Goal: Task Accomplishment & Management: Manage account settings

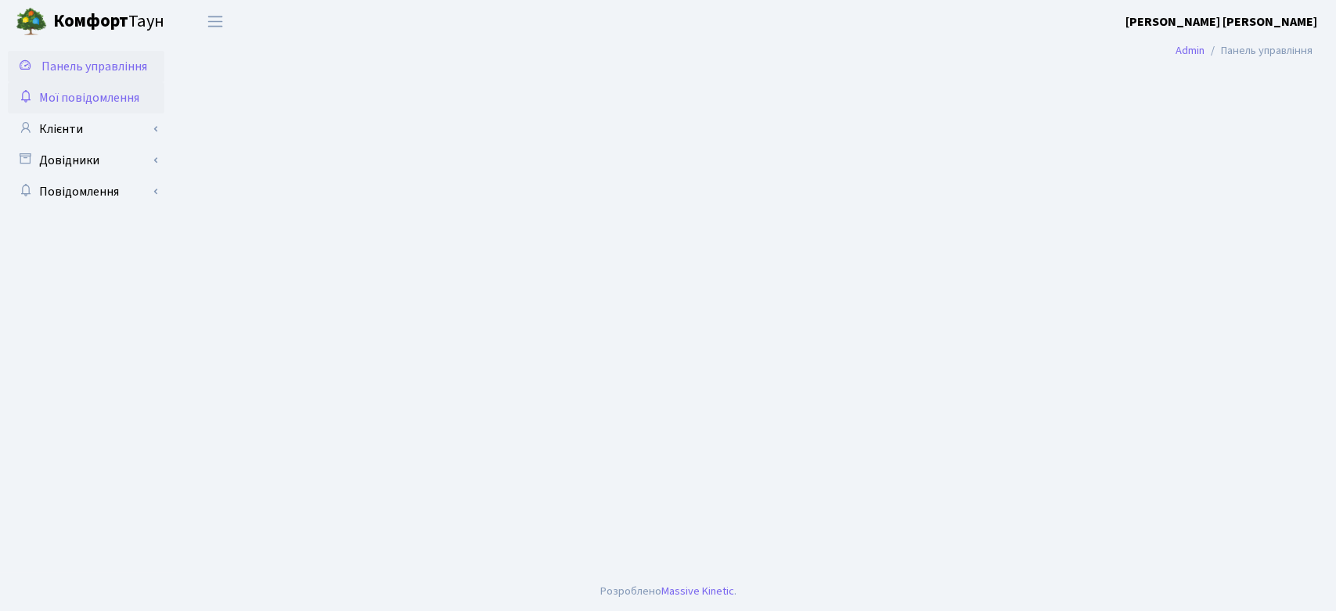
click at [117, 99] on span "Мої повідомлення" at bounding box center [89, 97] width 100 height 17
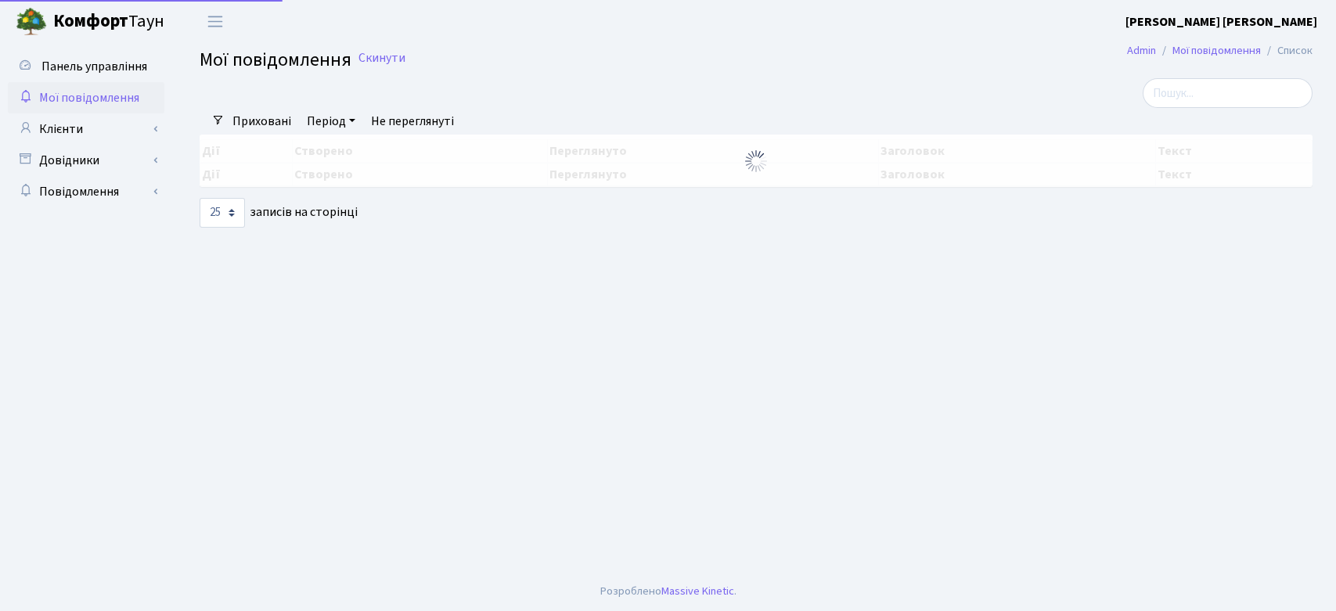
select select "25"
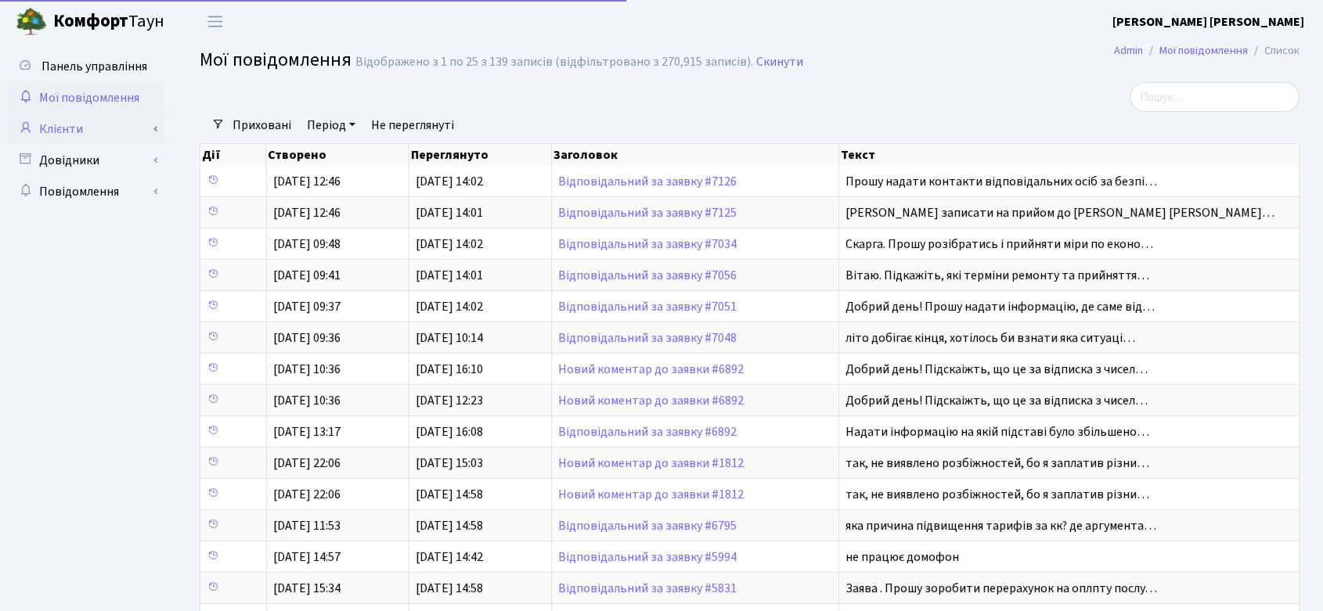
click at [100, 132] on link "Клієнти" at bounding box center [86, 129] width 157 height 31
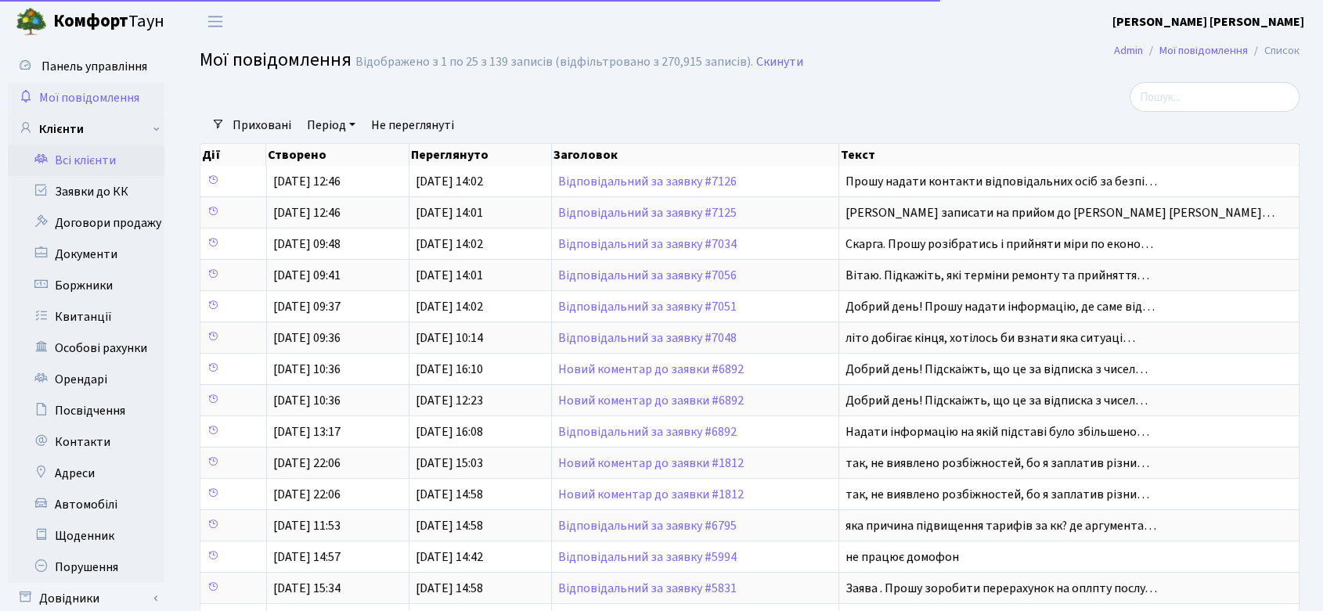
click at [112, 160] on link "Всі клієнти" at bounding box center [86, 160] width 157 height 31
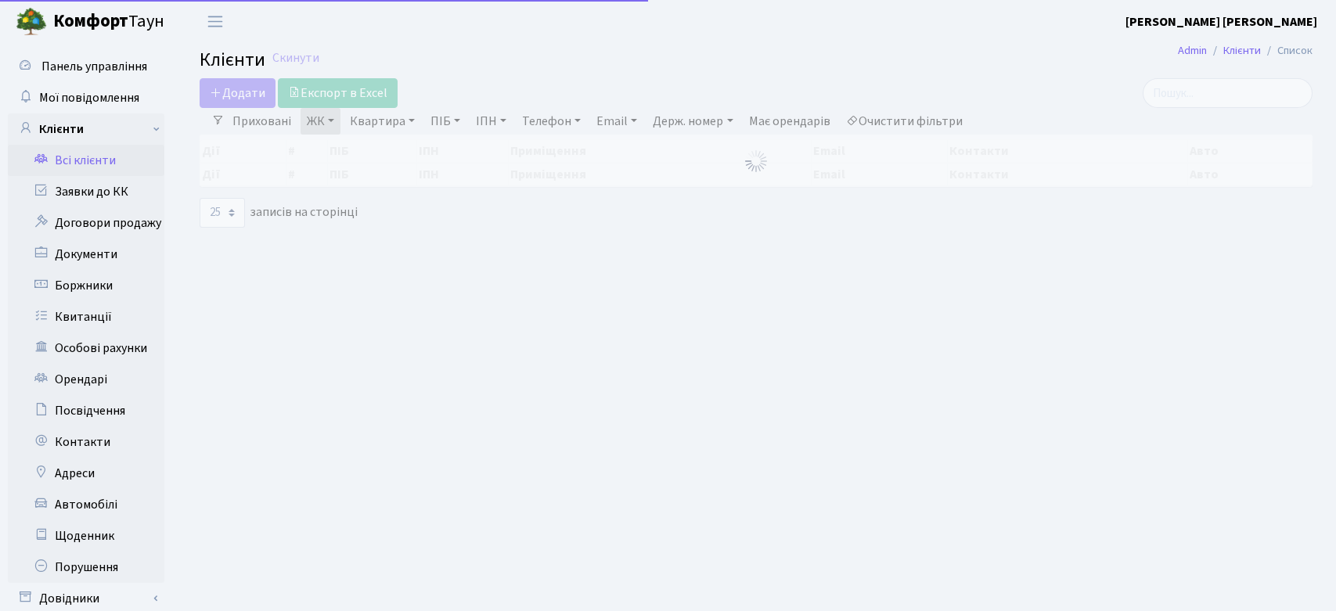
select select "25"
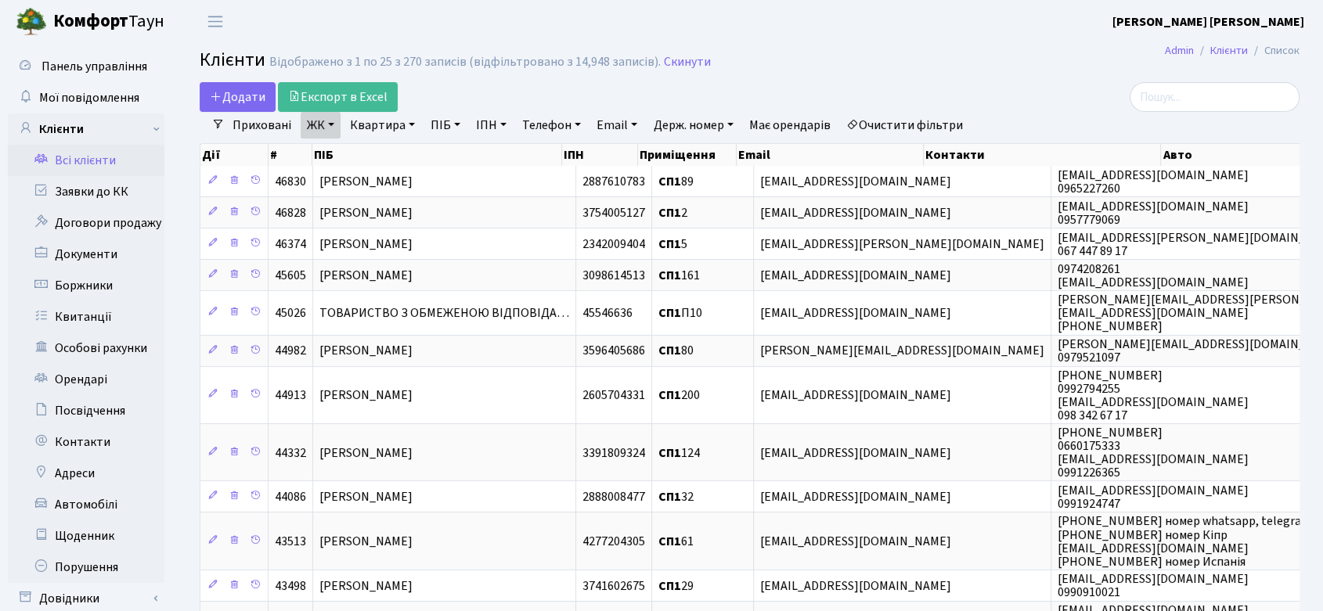
click at [323, 119] on link "ЖК" at bounding box center [321, 125] width 40 height 27
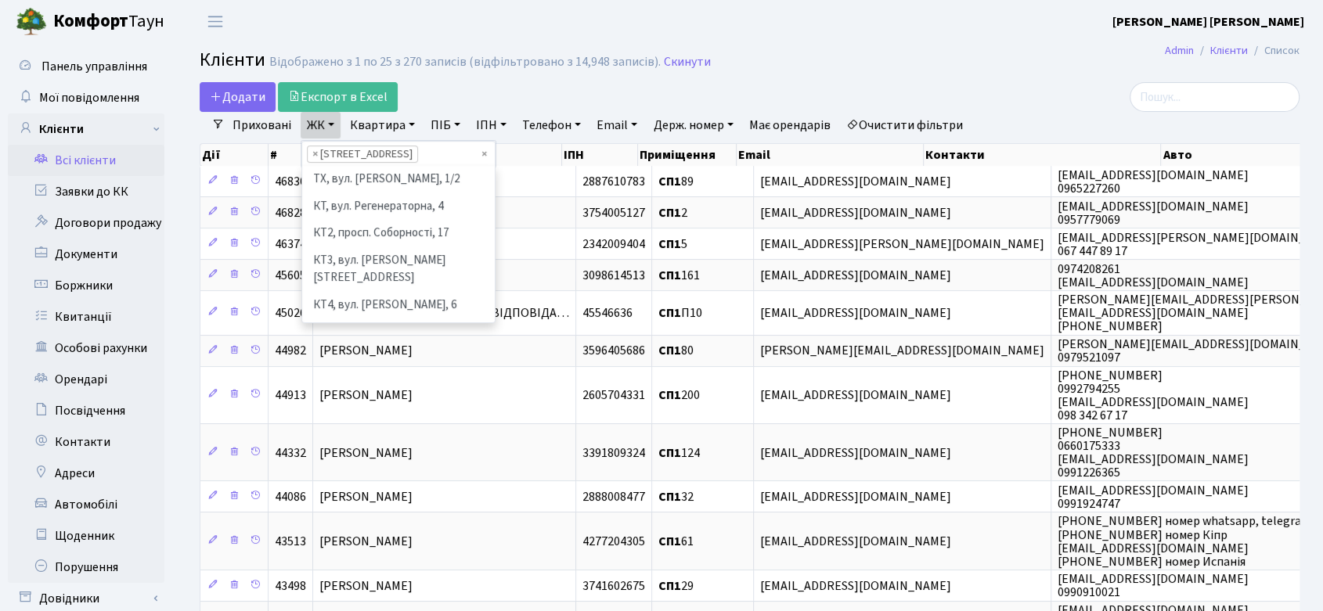
scroll to position [162, 0]
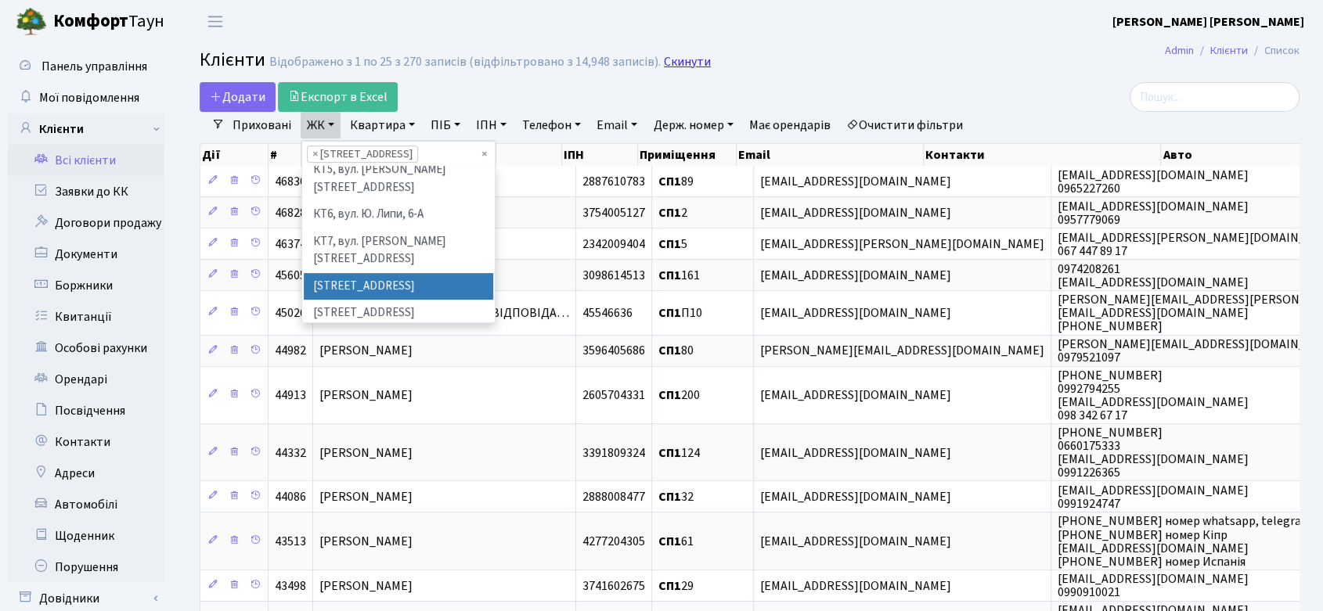
click at [678, 63] on link "Скинути" at bounding box center [687, 62] width 47 height 15
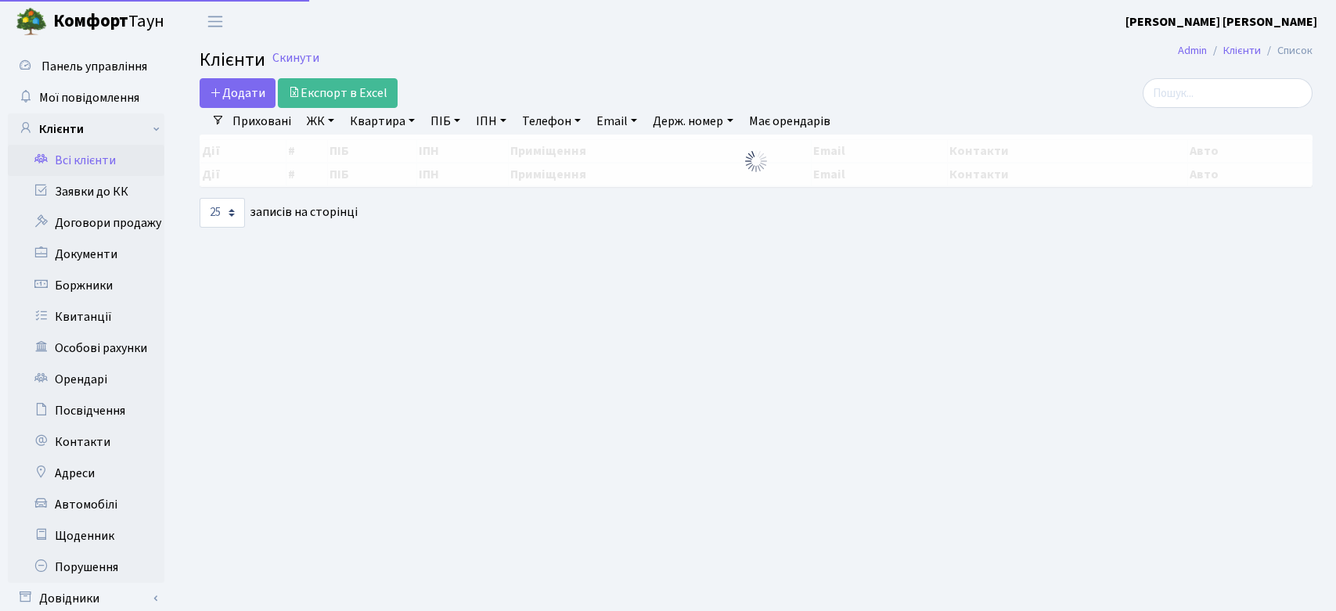
select select
select select "25"
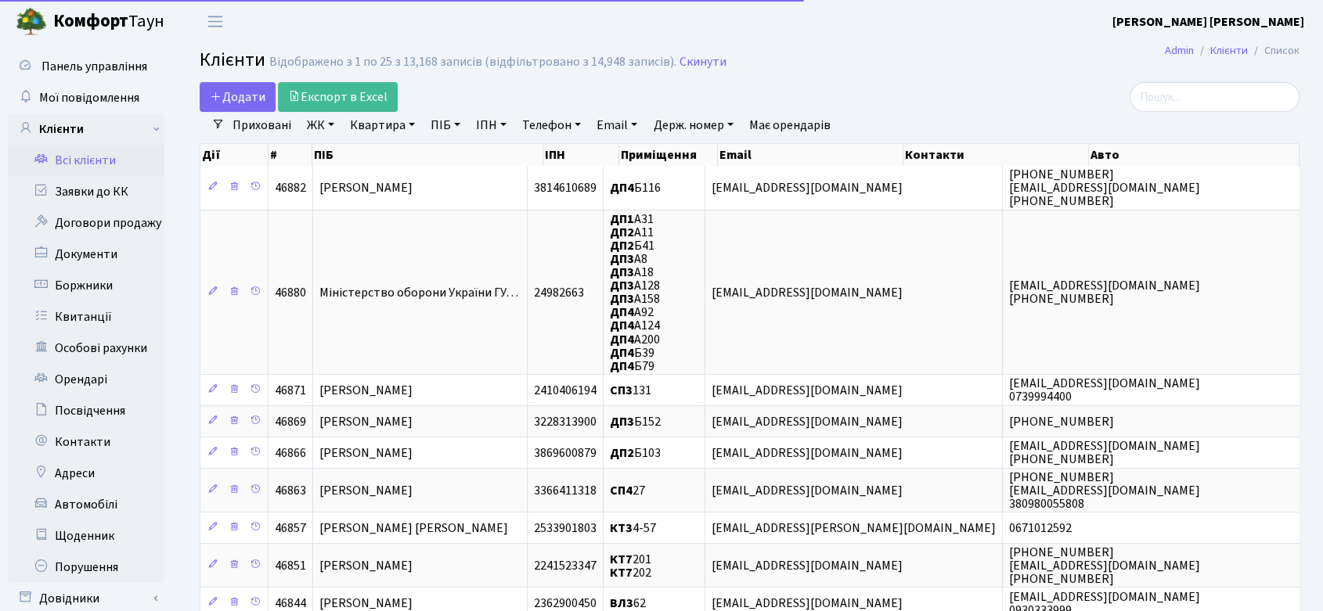
click at [328, 124] on link "ЖК" at bounding box center [321, 125] width 40 height 27
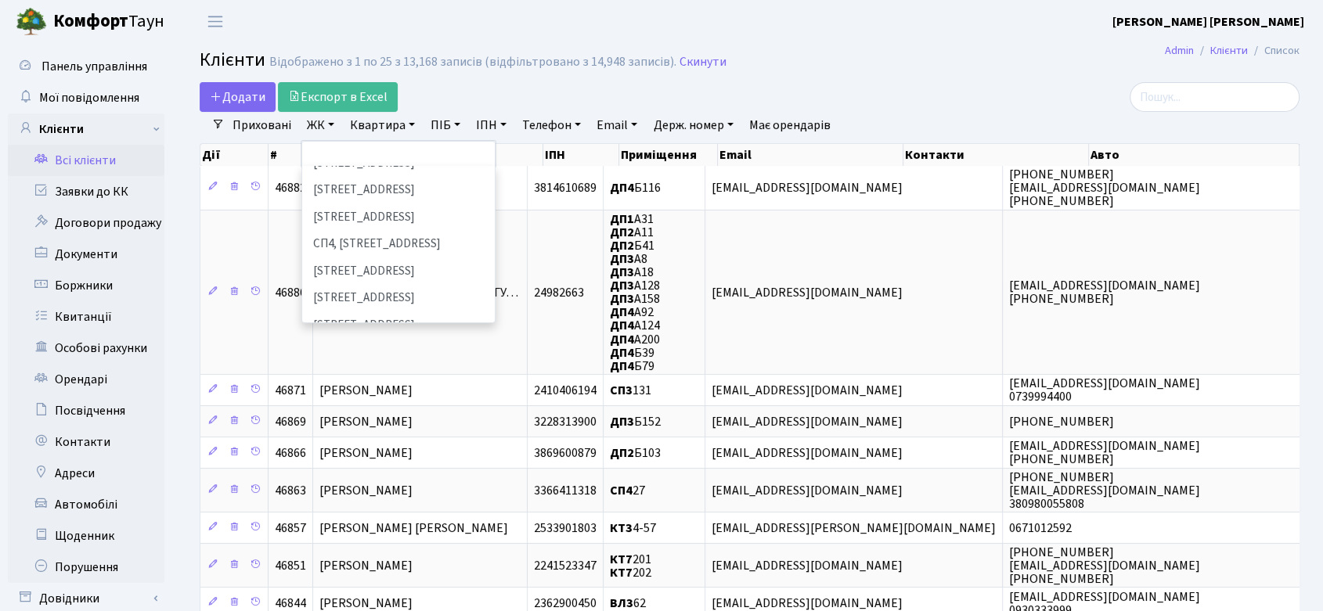
scroll to position [261, 0]
click at [365, 309] on li "[STREET_ADDRESS]" at bounding box center [398, 322] width 189 height 27
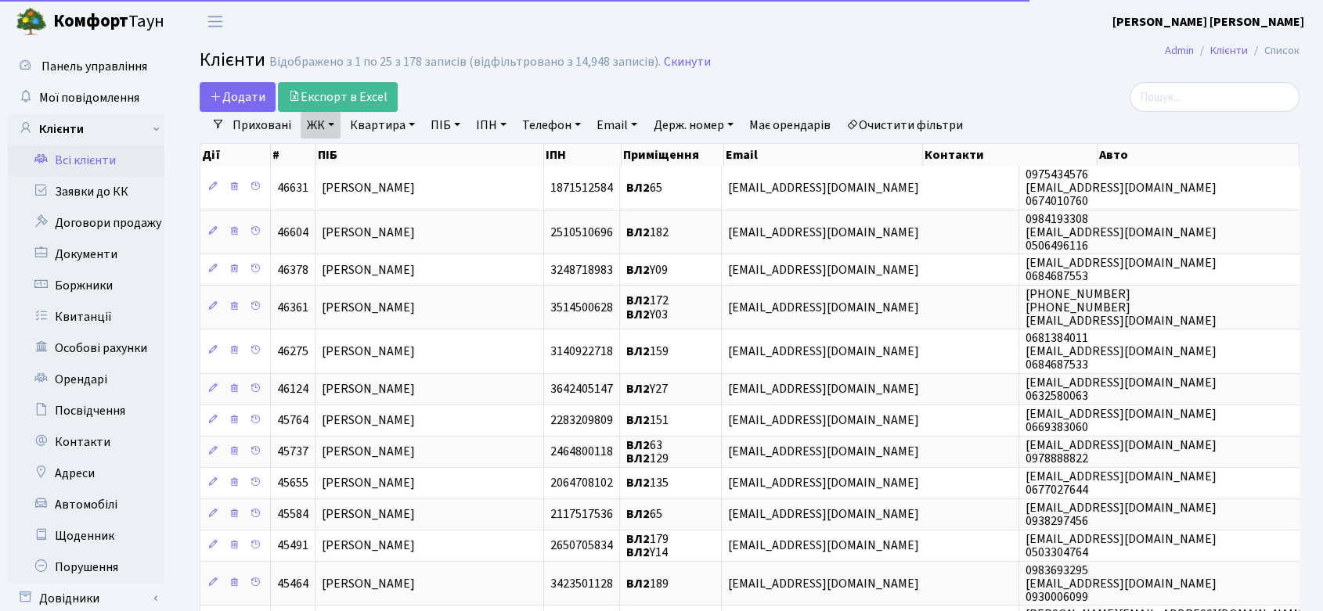
click at [372, 123] on link "Квартира" at bounding box center [383, 125] width 78 height 27
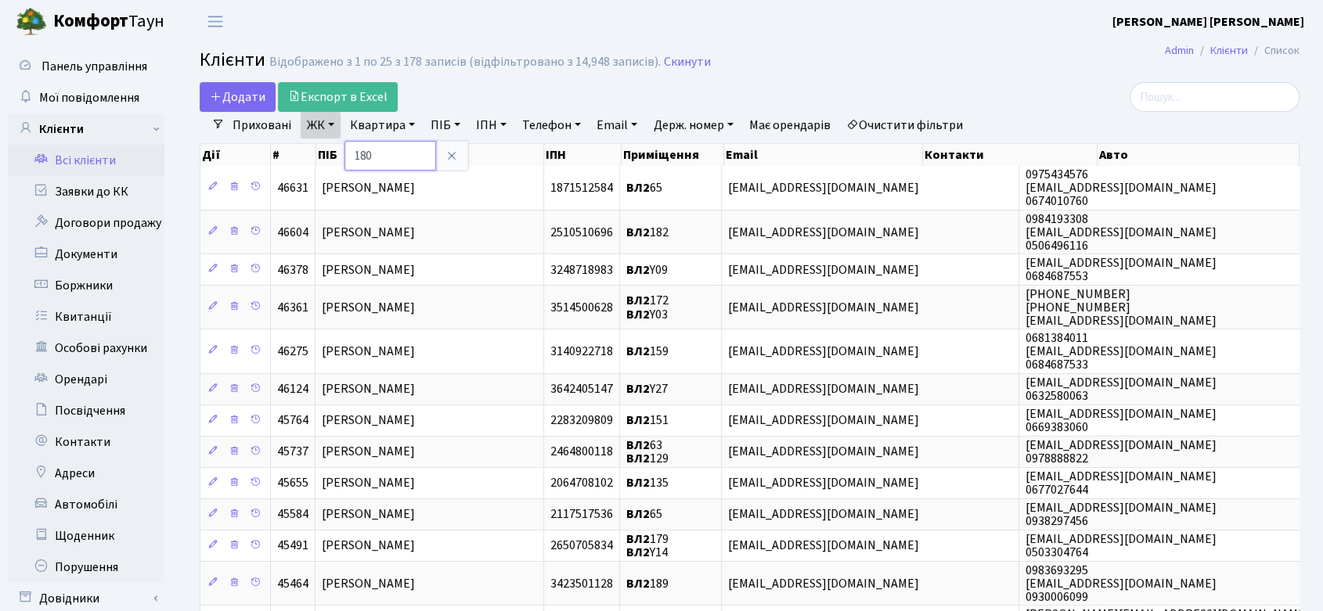
type input "180"
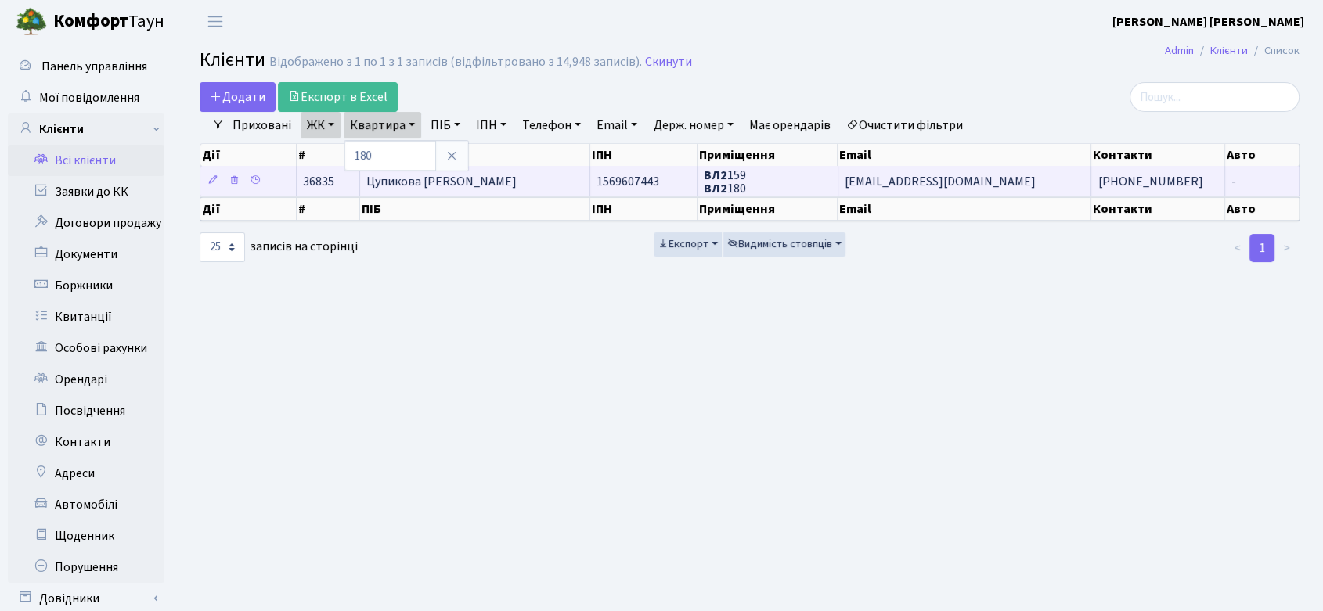
click at [471, 178] on span "Цупикова [PERSON_NAME]" at bounding box center [441, 181] width 150 height 17
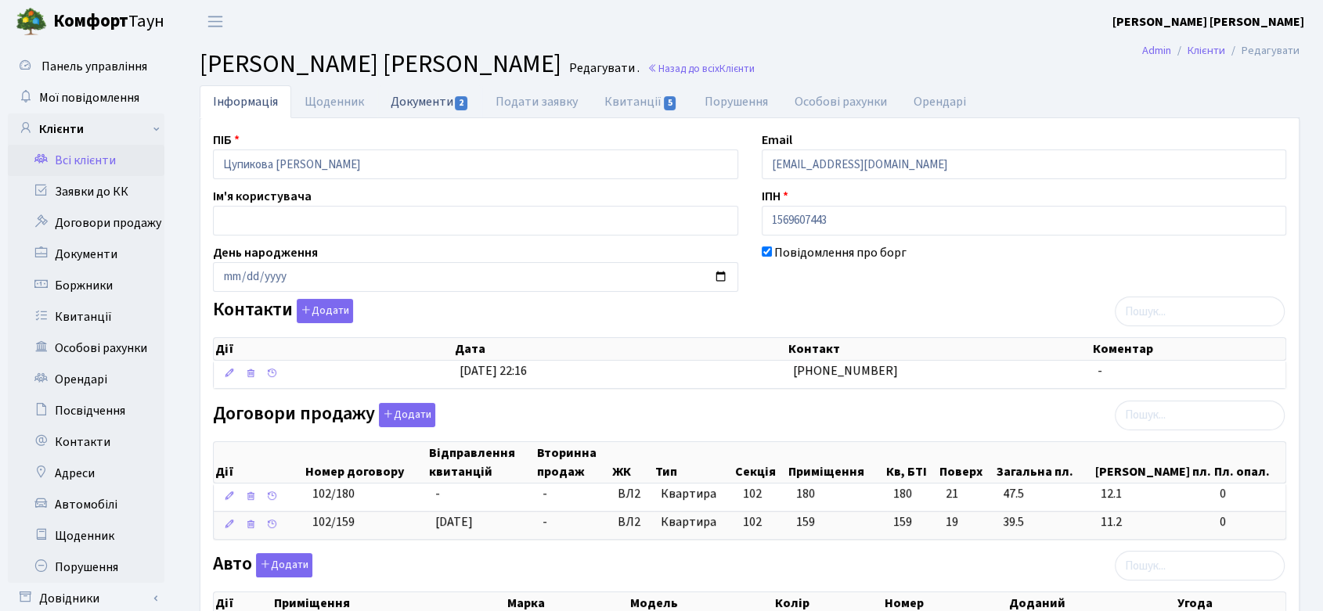
click at [414, 102] on link "Документи 2" at bounding box center [429, 101] width 105 height 32
select select "25"
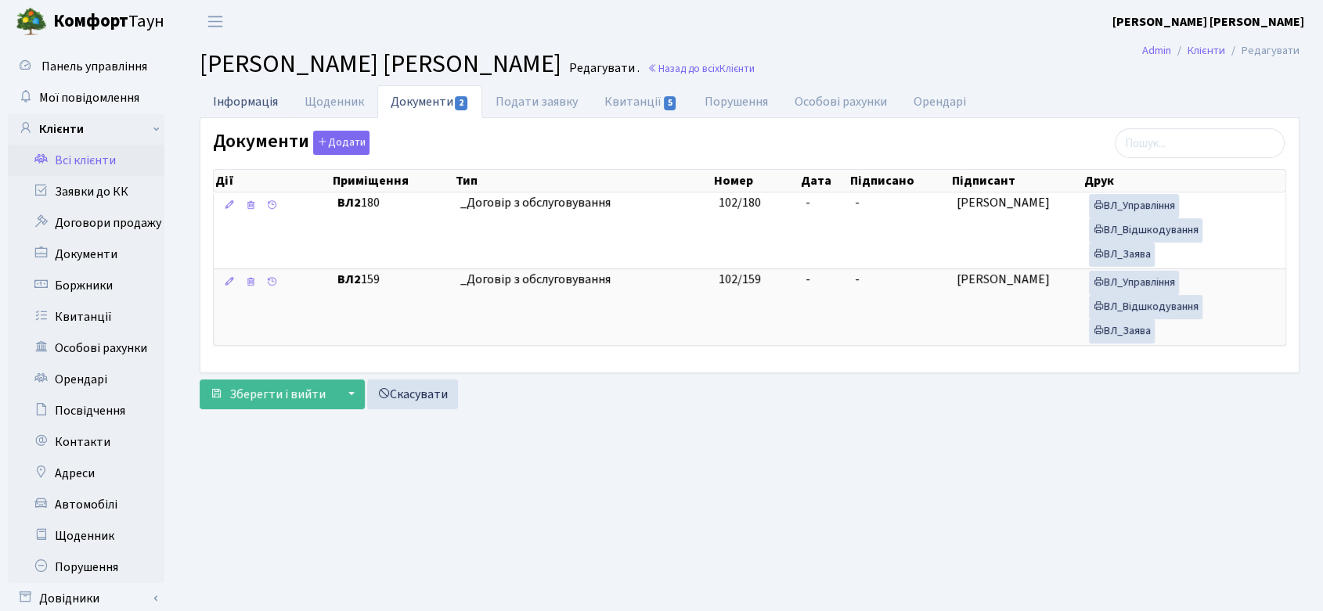
click at [251, 99] on link "Інформація" at bounding box center [246, 101] width 92 height 32
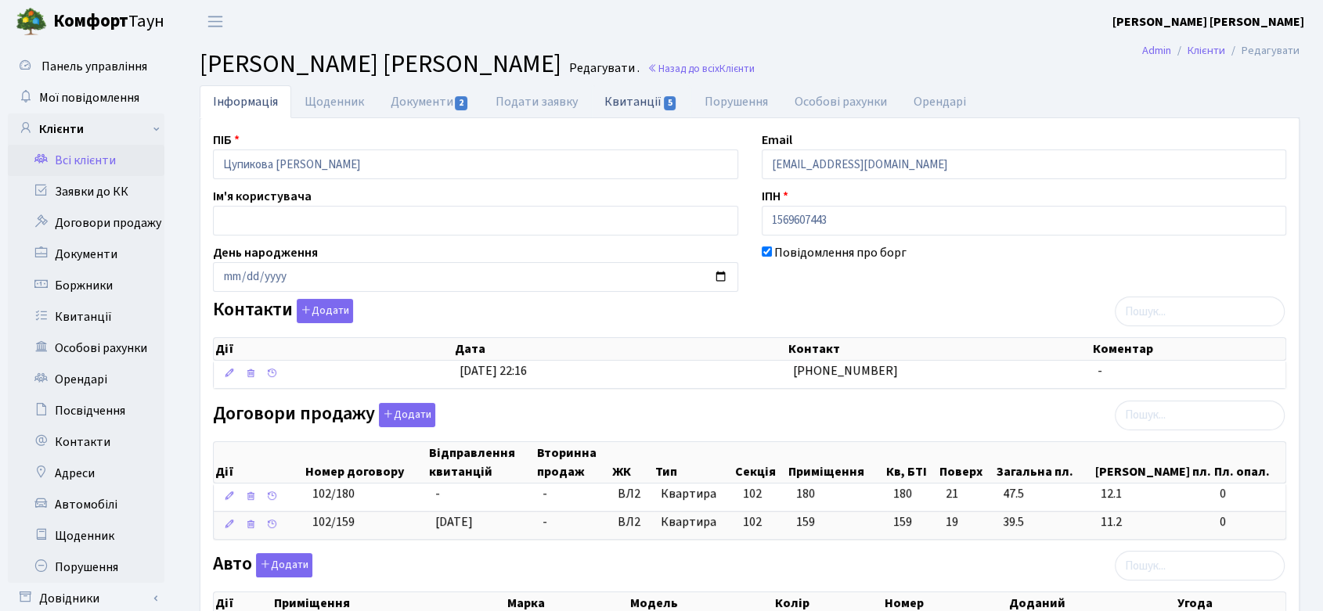
click at [636, 99] on link "Квитанції 5" at bounding box center [640, 101] width 99 height 32
select select "25"
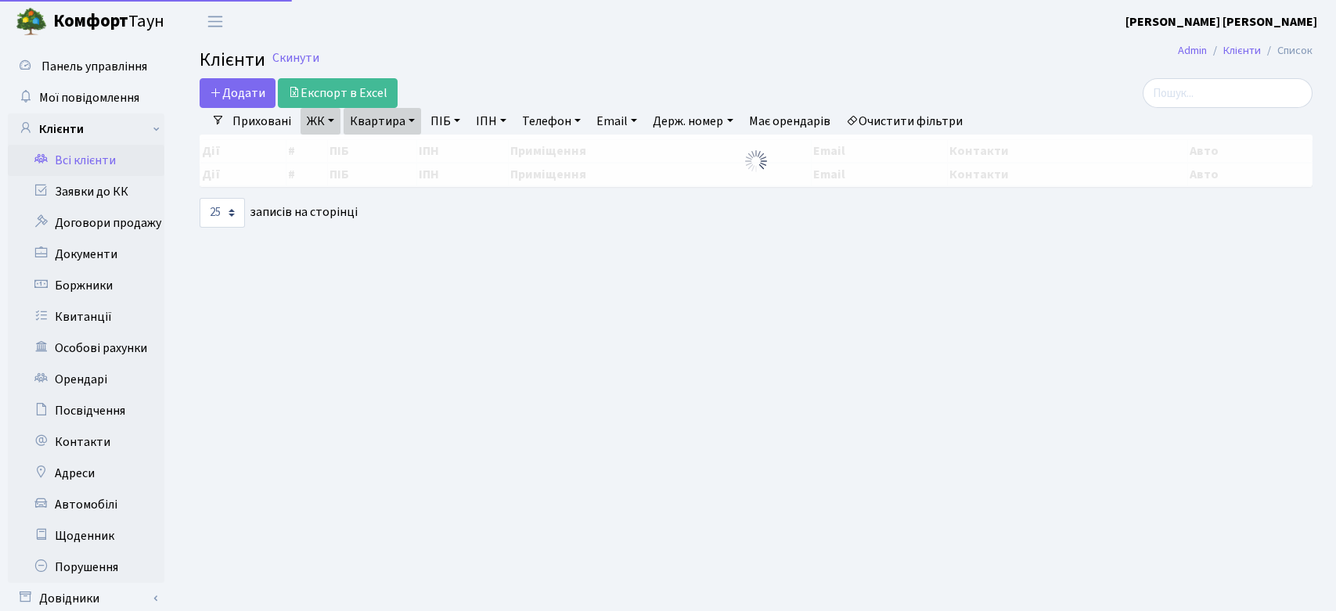
select select "25"
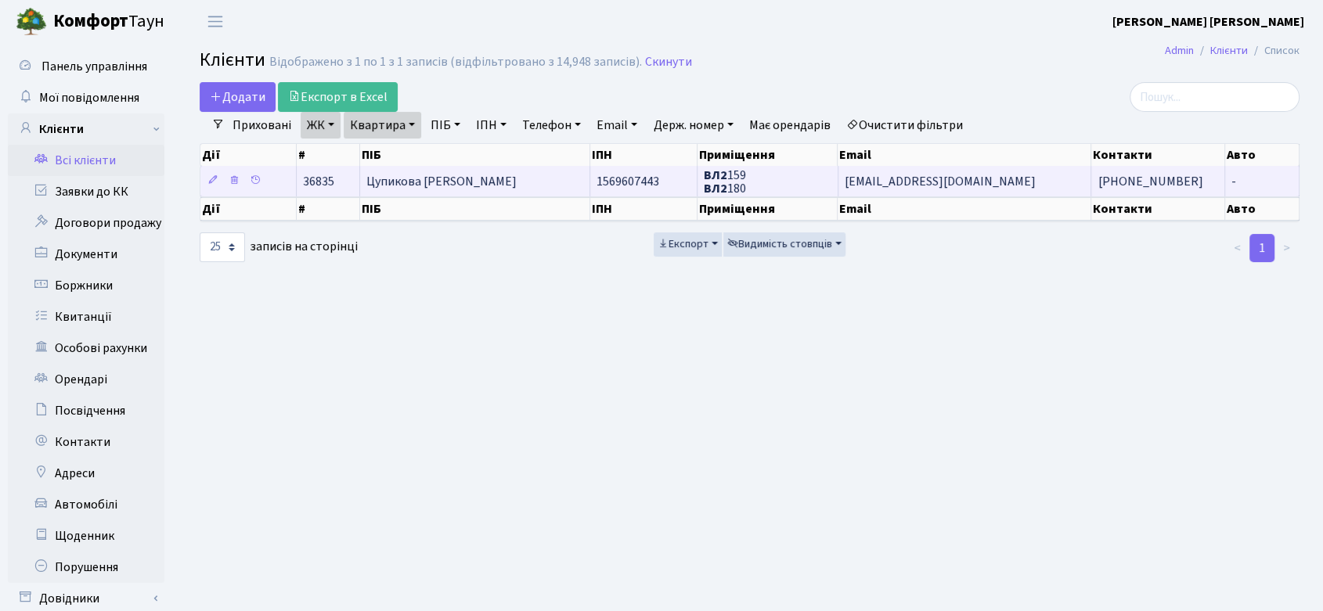
click at [539, 181] on td "Цупикова [PERSON_NAME]" at bounding box center [475, 181] width 230 height 31
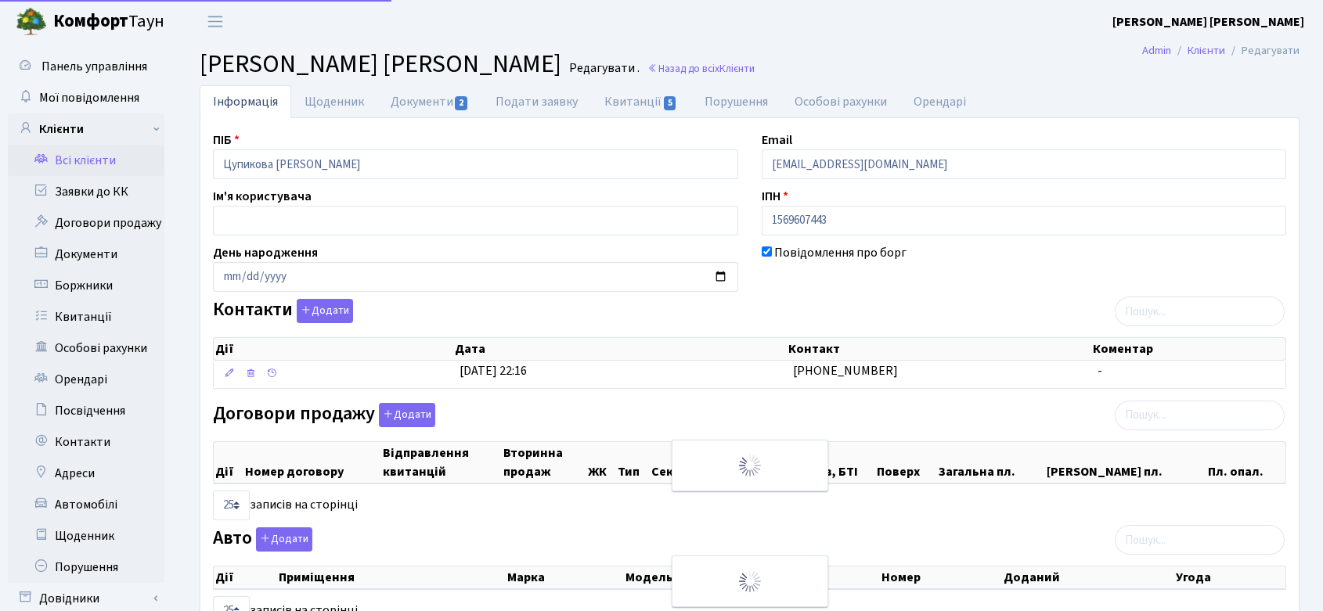
select select "25"
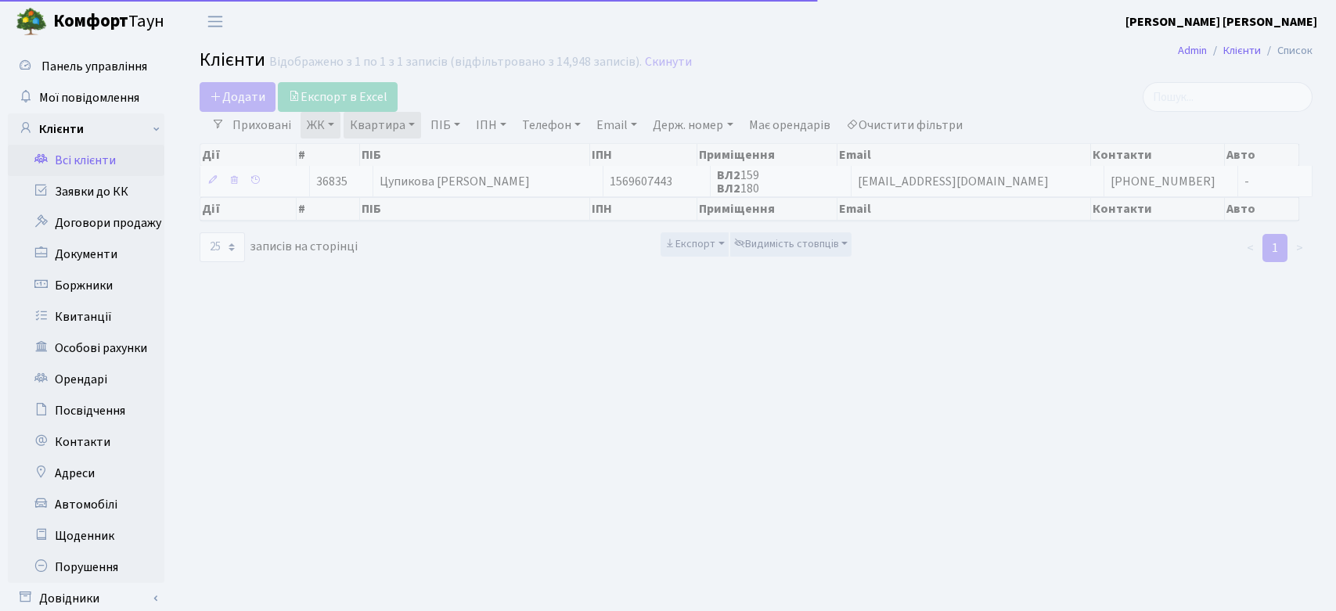
select select "25"
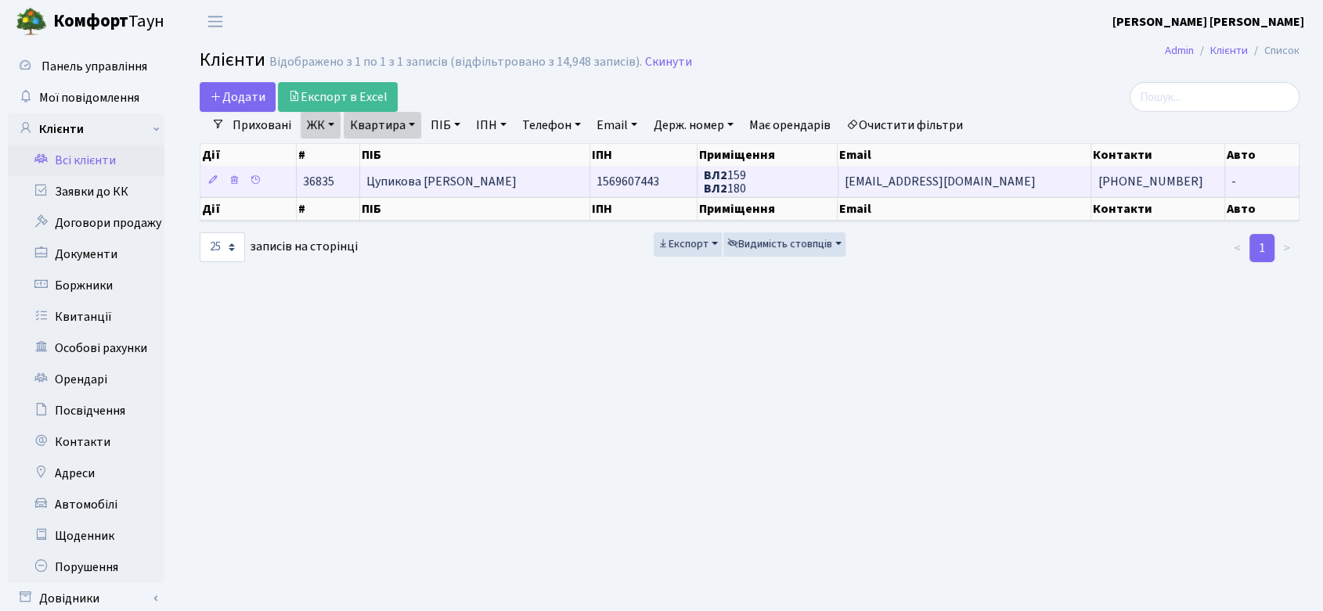
click at [755, 173] on td "ВЛ2 159 ВЛ2 180" at bounding box center [768, 181] width 141 height 31
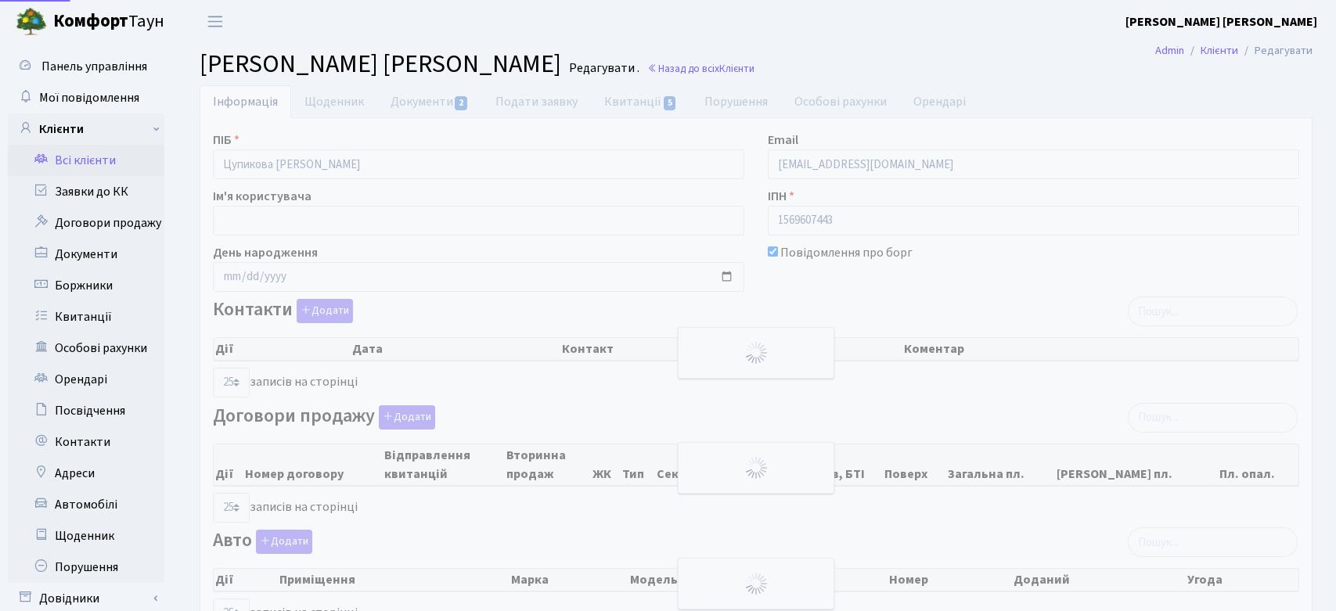
select select "25"
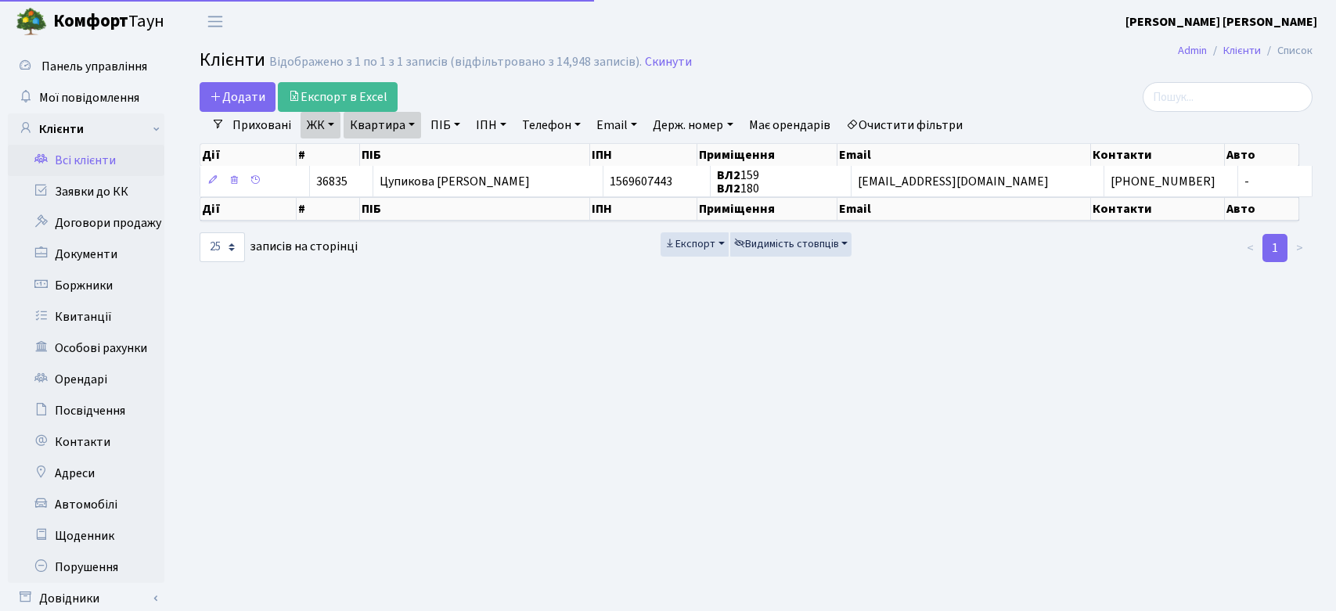
select select "25"
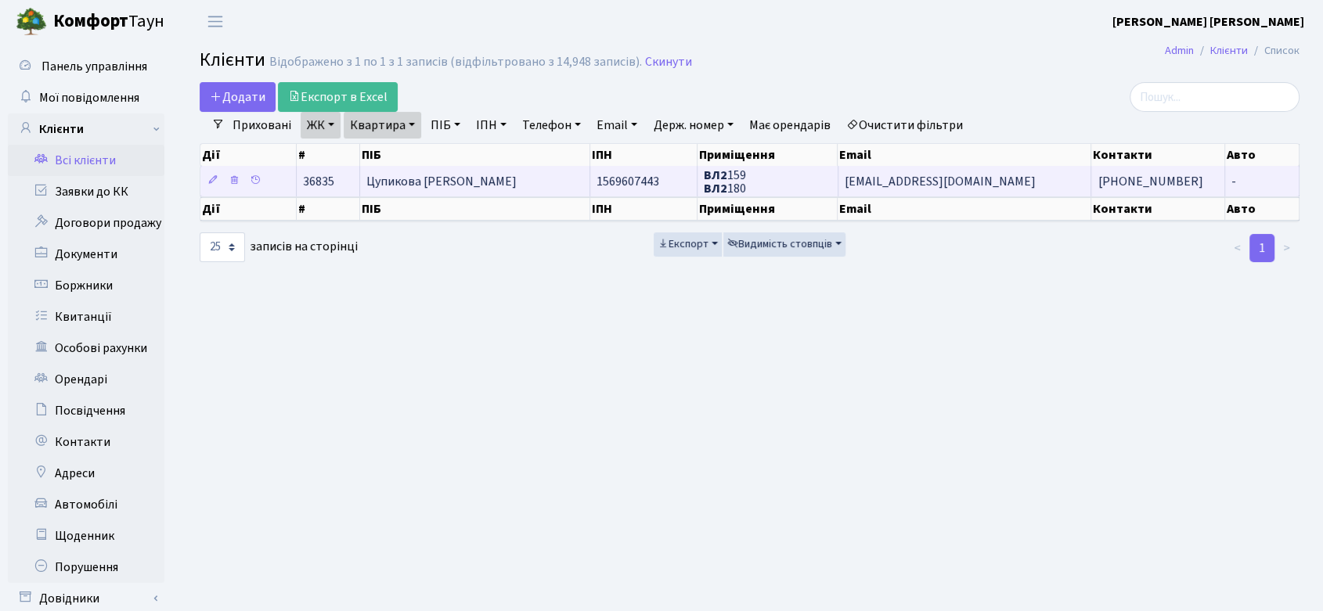
click at [614, 186] on span "1569607443" at bounding box center [628, 181] width 63 height 17
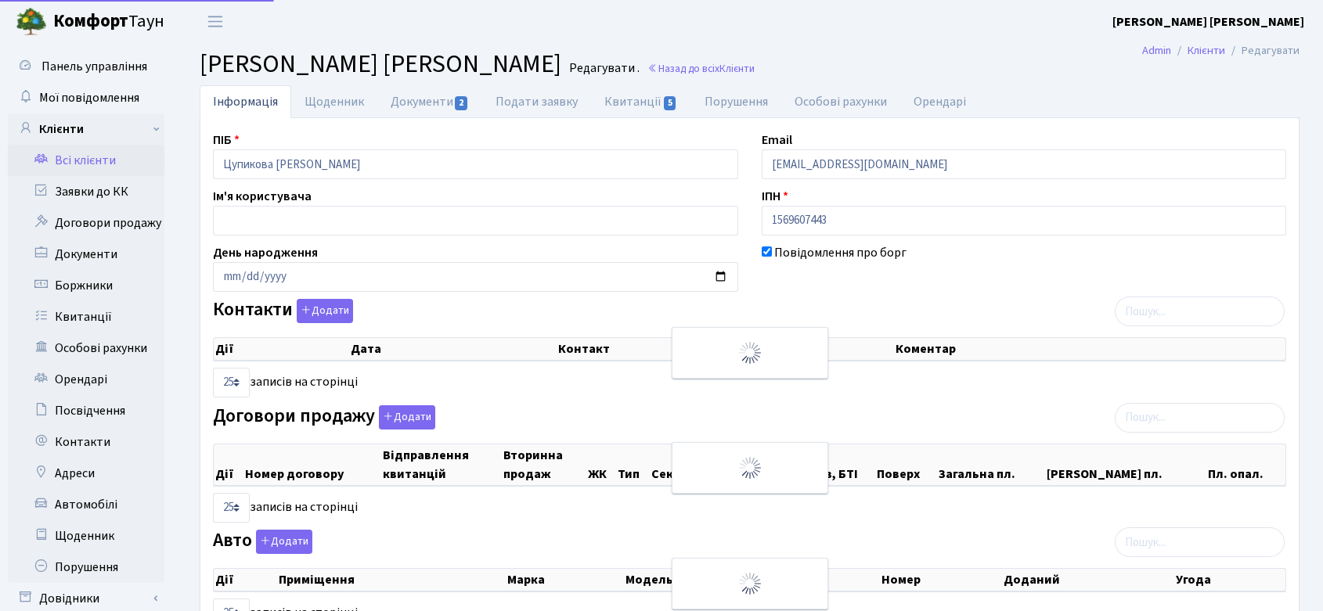
select select "25"
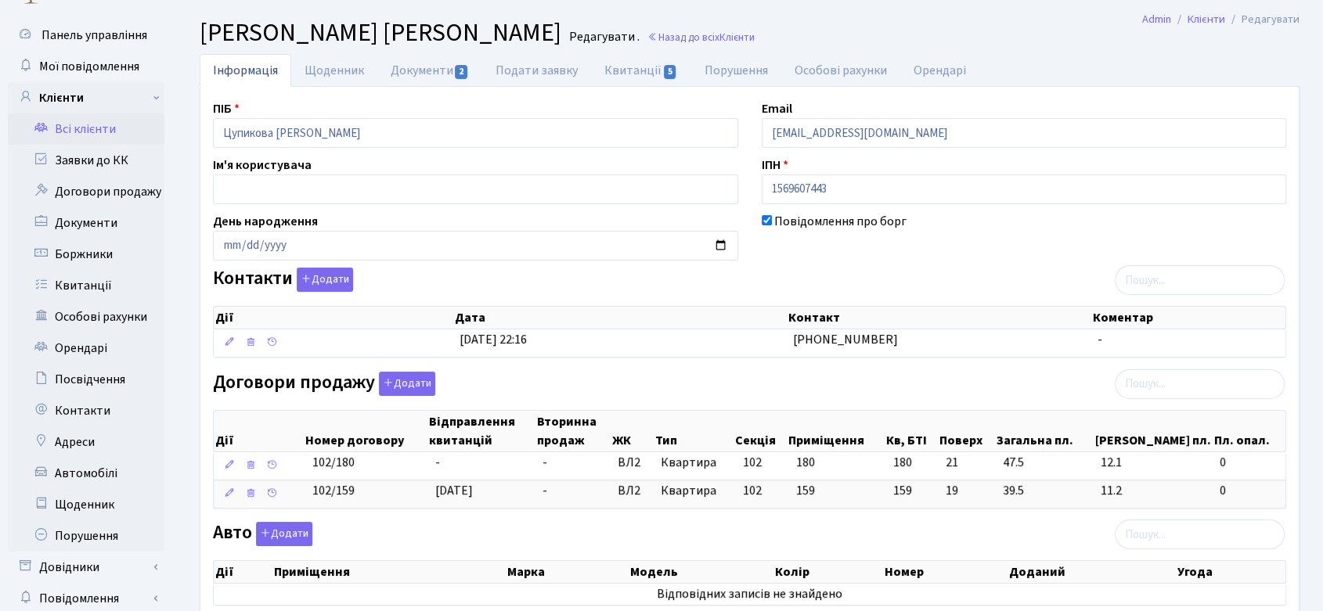
scroll to position [87, 0]
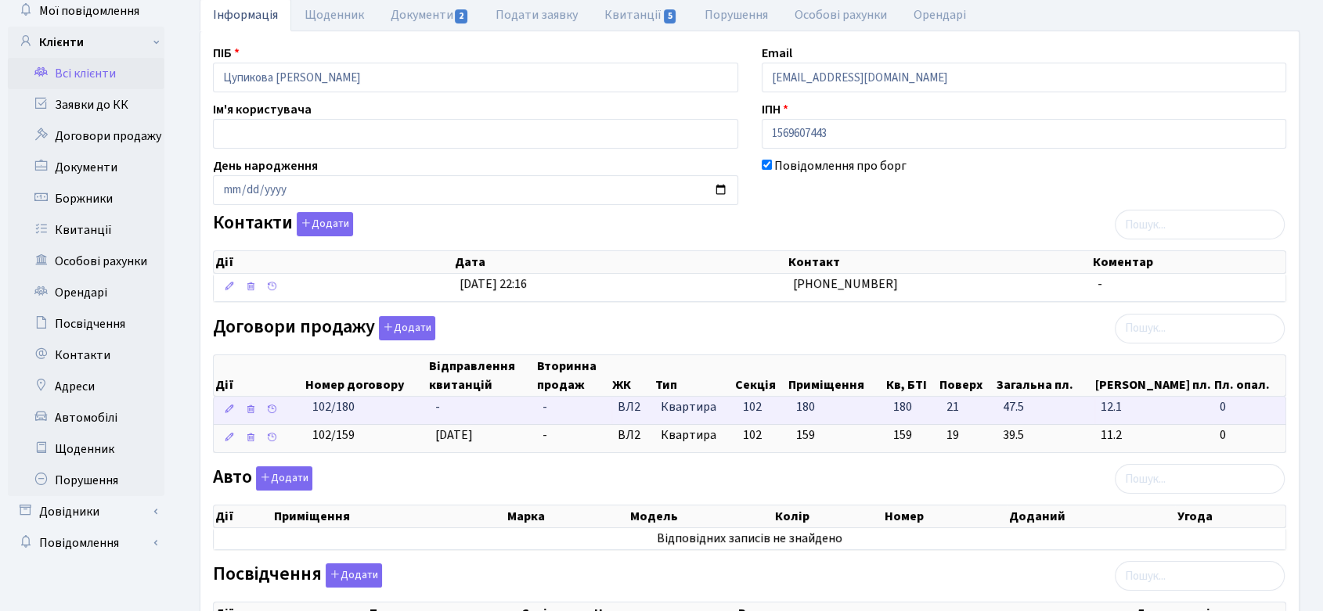
click at [366, 406] on td "102/180" at bounding box center [367, 410] width 123 height 27
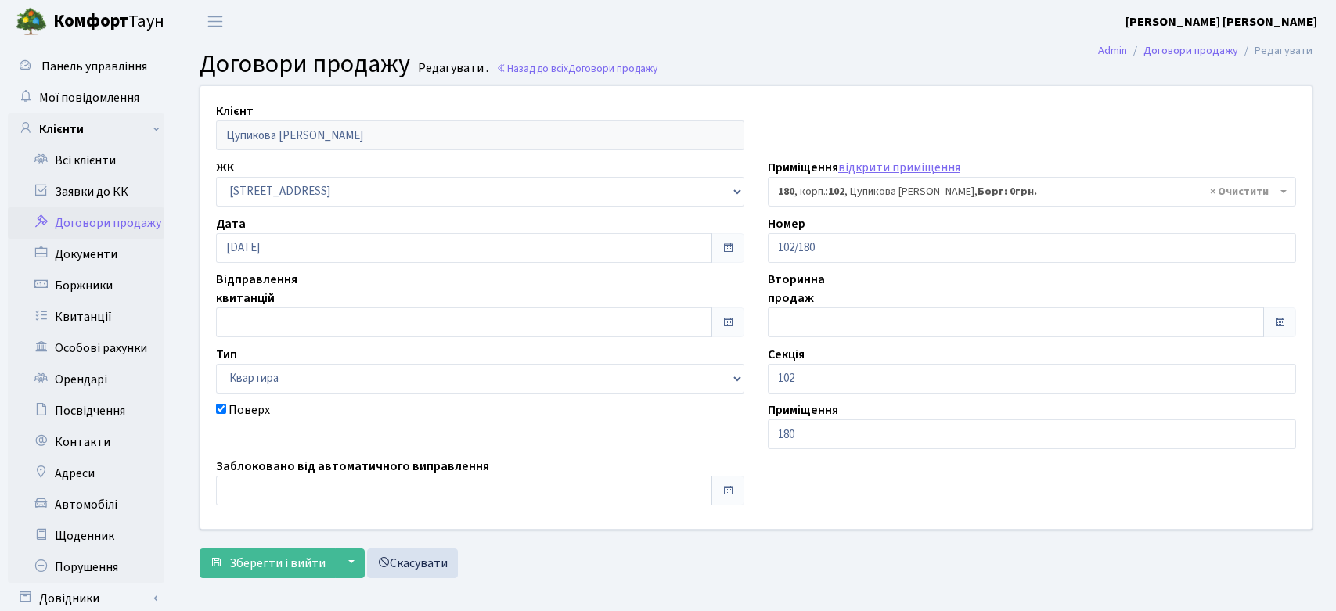
select select "38476"
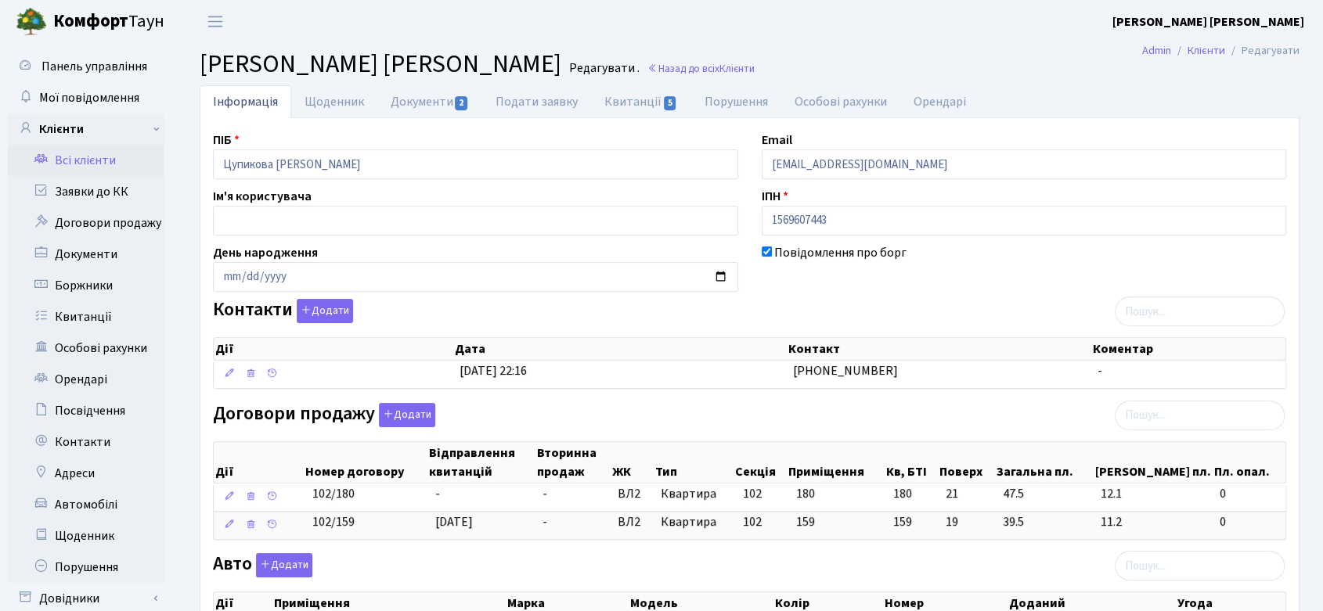
drag, startPoint x: 278, startPoint y: 66, endPoint x: 575, endPoint y: 57, distance: 296.8
click at [575, 57] on h2 "Клієнт Цупикова Марія Федорівна Редагувати . Назад до всіх Клієнти" at bounding box center [750, 64] width 1100 height 30
copy span "Цупикова [PERSON_NAME]"
click at [78, 151] on link "Всі клієнти" at bounding box center [86, 160] width 157 height 31
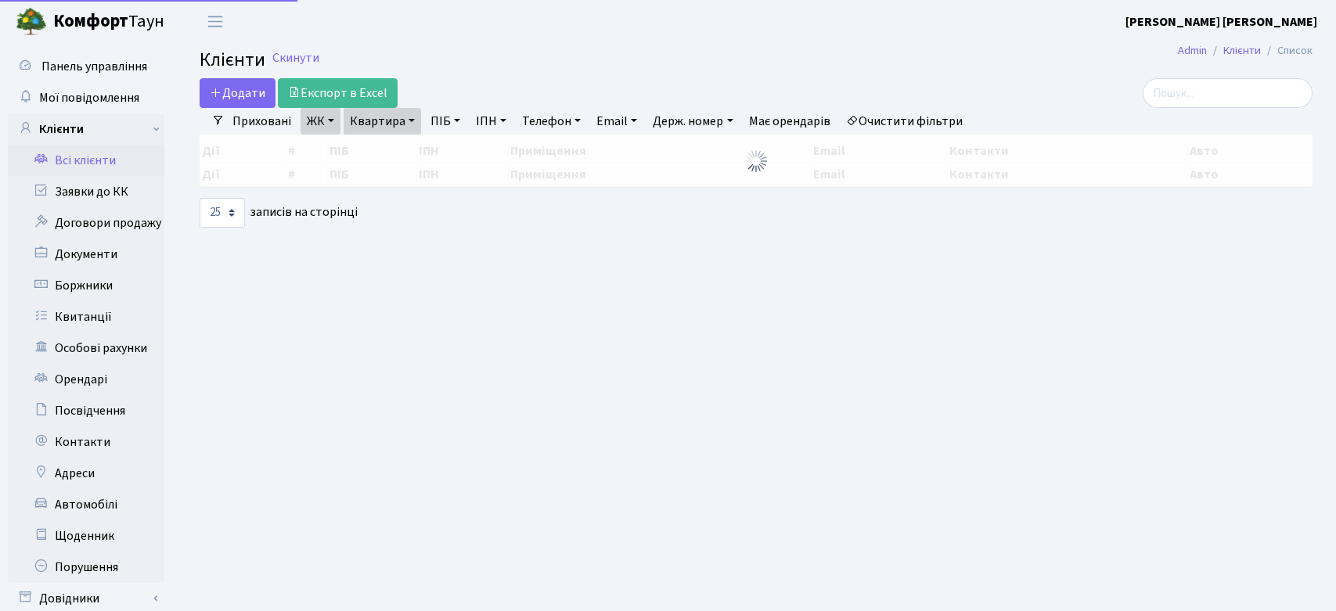
select select "25"
